Goal: Transaction & Acquisition: Purchase product/service

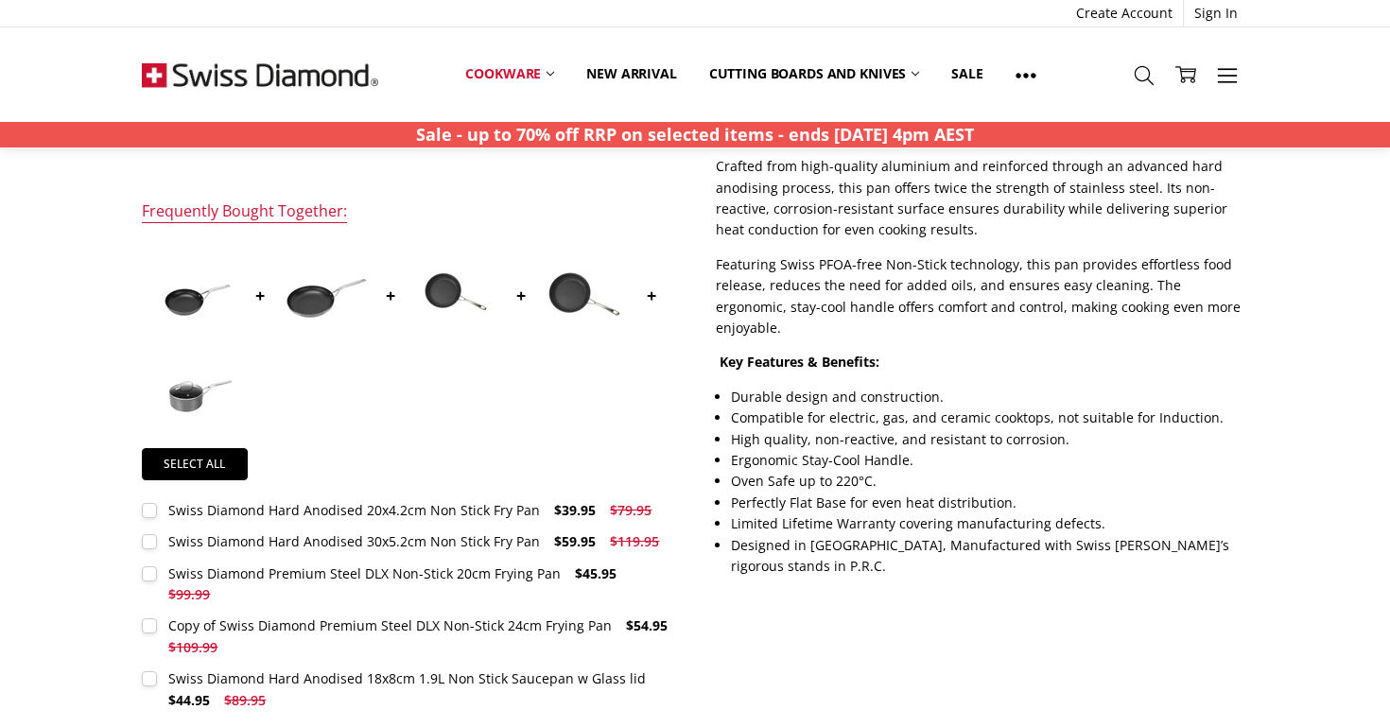
scroll to position [669, 0]
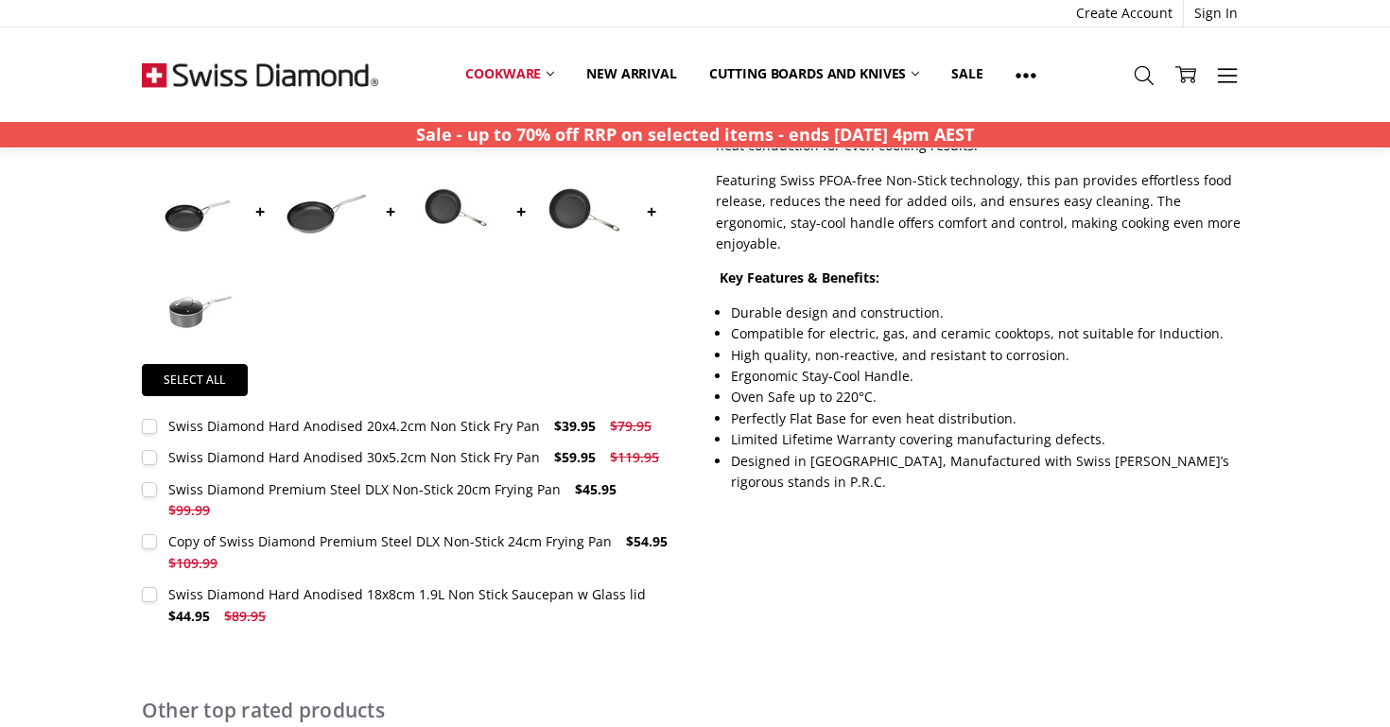
click at [466, 458] on div "Swiss Diamond Hard Anodised 30x5.2cm Non Stick Fry Pan" at bounding box center [354, 457] width 372 height 18
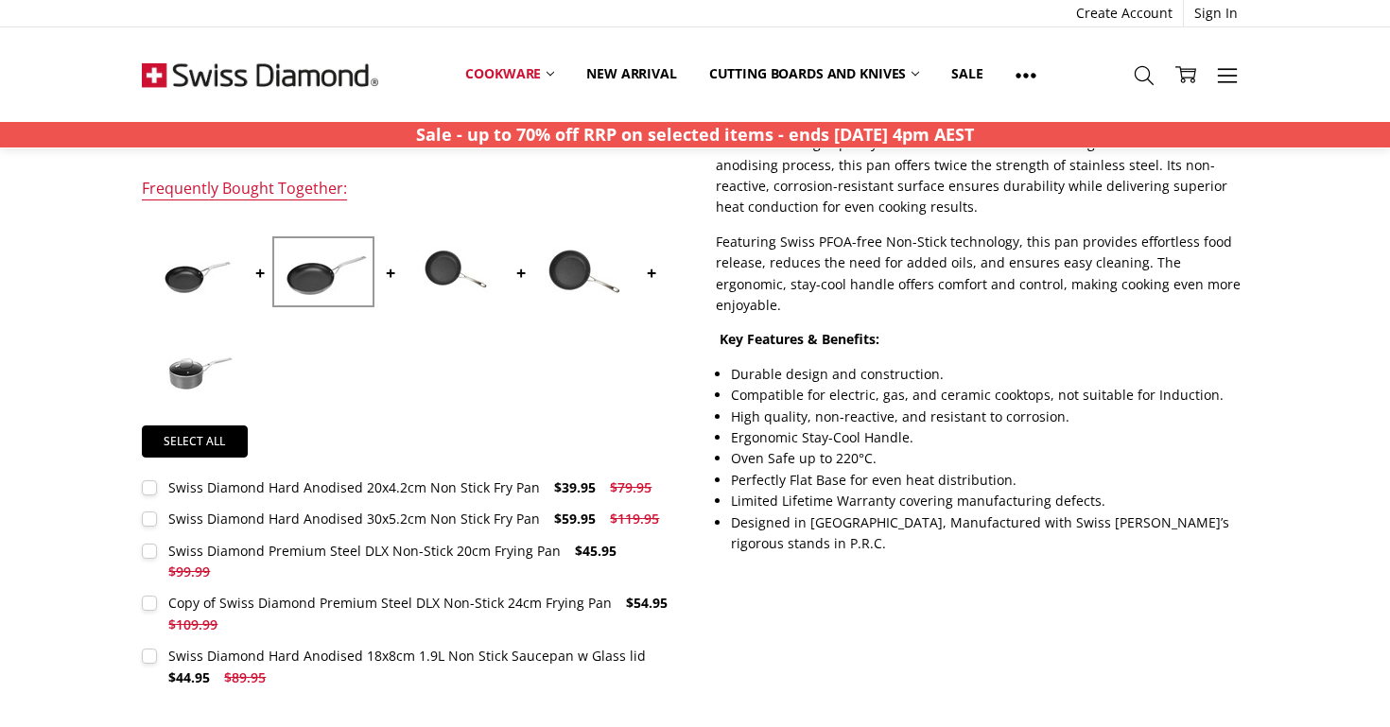
scroll to position [629, 0]
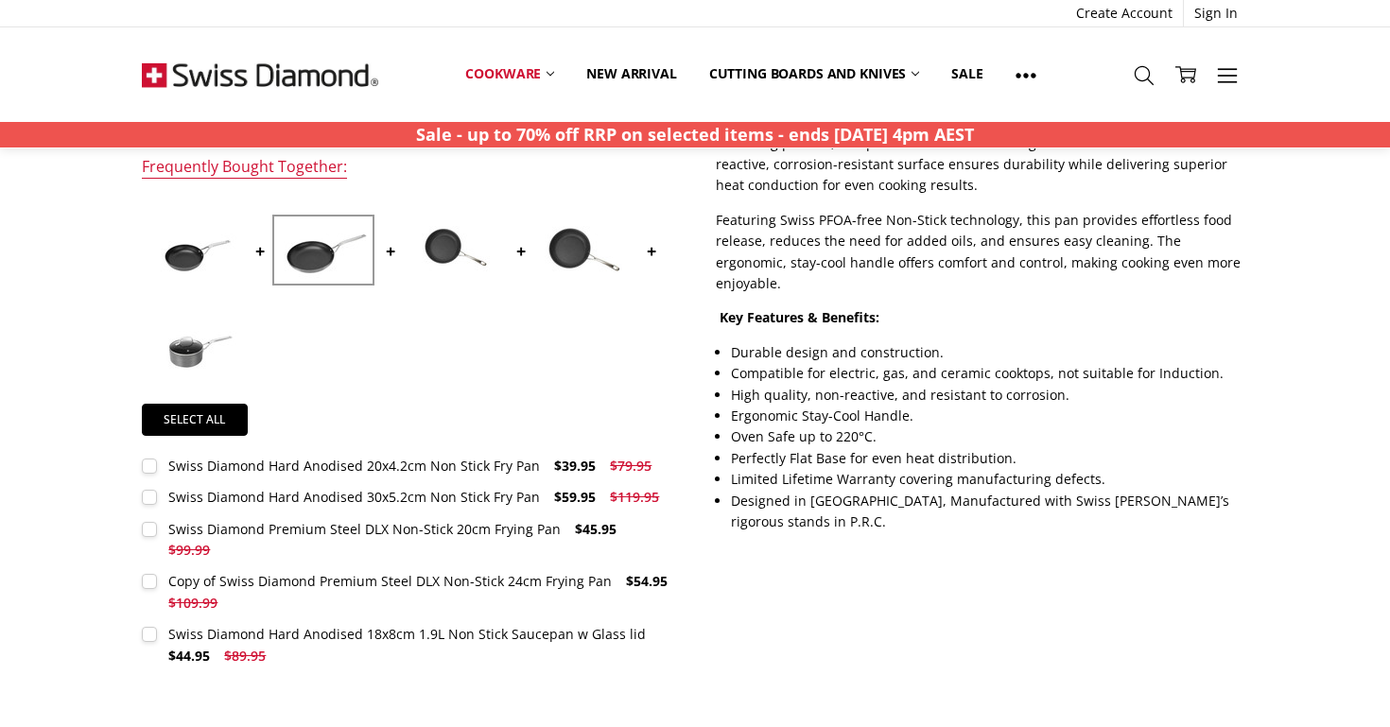
click at [307, 491] on div "Swiss Diamond Hard Anodised 30x5.2cm Non Stick Fry Pan" at bounding box center [354, 497] width 372 height 18
click at [624, 494] on span "$119.95" at bounding box center [634, 497] width 49 height 18
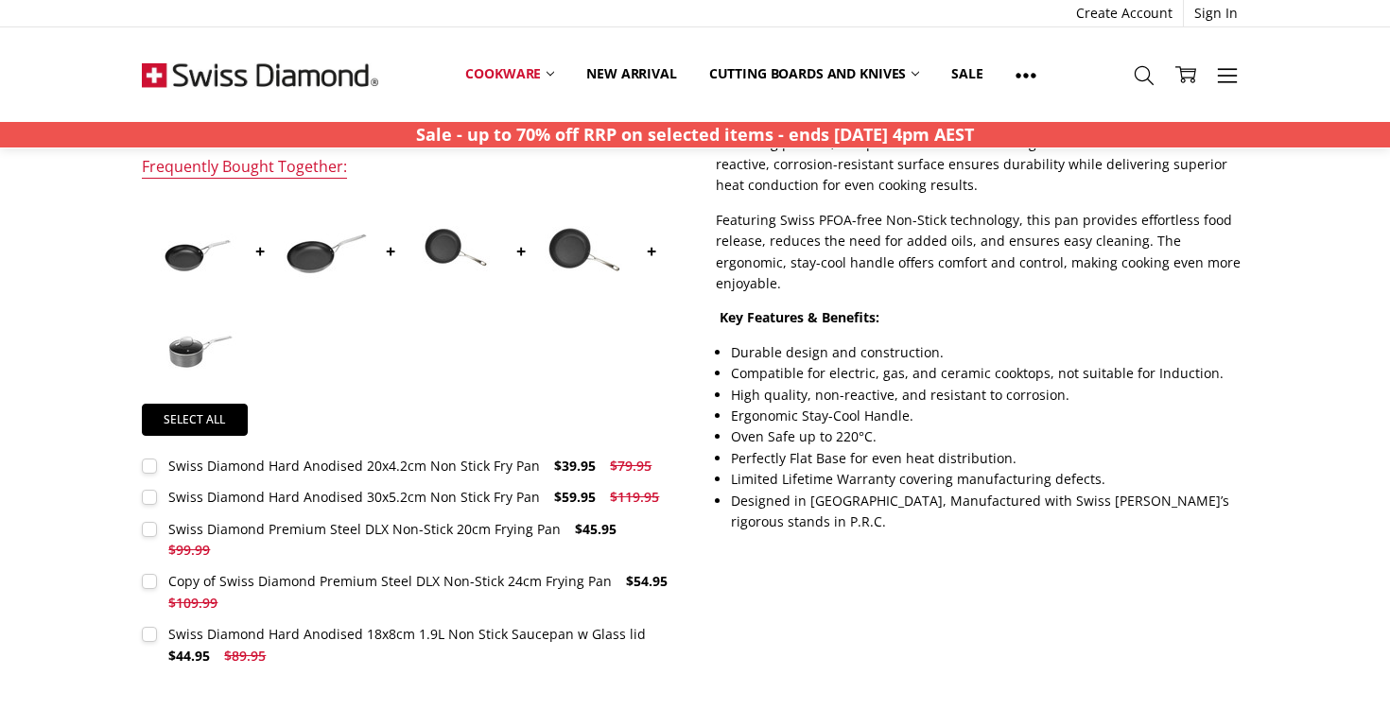
click at [624, 494] on span "$119.95" at bounding box center [634, 497] width 49 height 18
click at [577, 629] on label "Swiss Diamond Hard Anodised 18x8cm 1.9L Non Stick Saucepan w Glass lid $44.95 $…" at bounding box center [408, 645] width 532 height 43
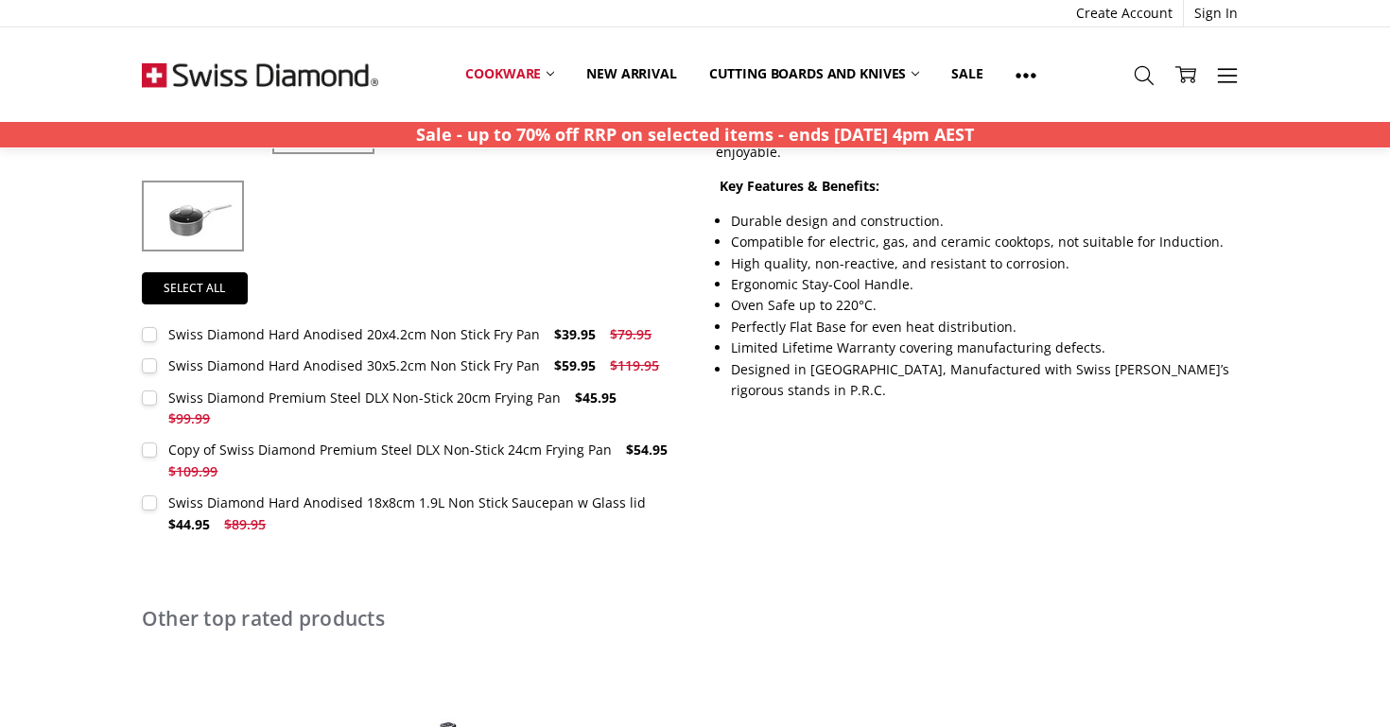
scroll to position [758, 0]
